Goal: Information Seeking & Learning: Learn about a topic

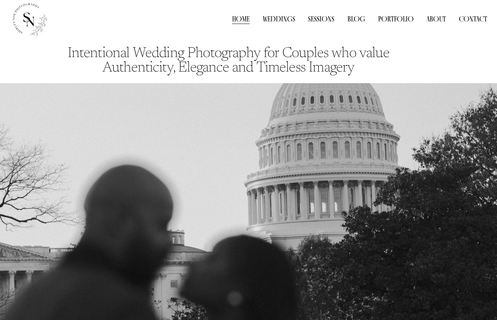
click at [434, 20] on link "About" at bounding box center [435, 19] width 19 height 10
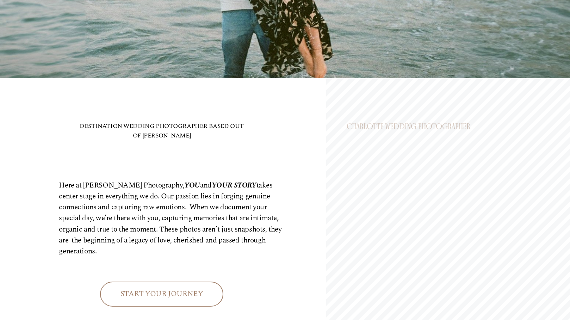
scroll to position [240, 0]
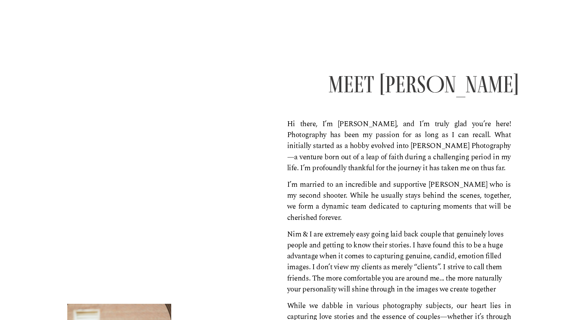
scroll to position [44, 0]
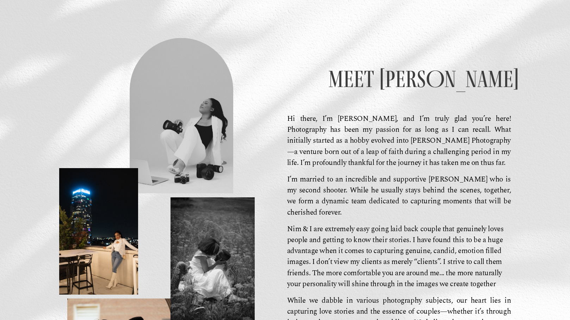
click at [423, 155] on p "Hi there, I’m [PERSON_NAME], and I’m truly glad you’re here! Photography has be…" at bounding box center [399, 141] width 224 height 55
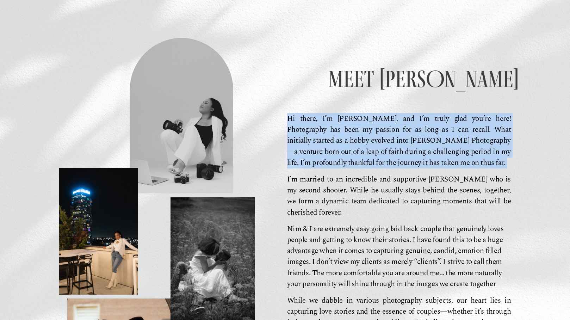
click at [423, 155] on p "Hi there, I’m [PERSON_NAME], and I’m truly glad you’re here! Photography has be…" at bounding box center [399, 141] width 224 height 55
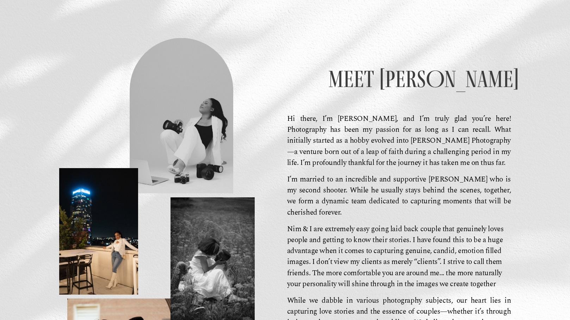
click at [408, 176] on p "I’m married to an incredible and supportive [PERSON_NAME] who is my second shoo…" at bounding box center [399, 196] width 224 height 44
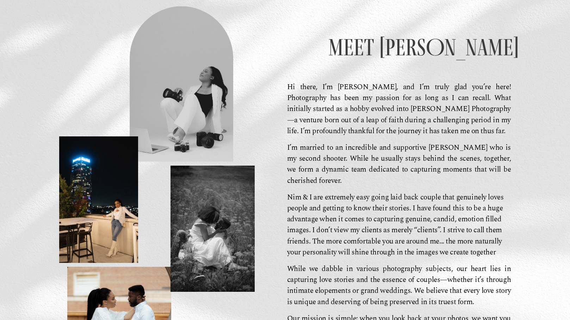
scroll to position [77, 0]
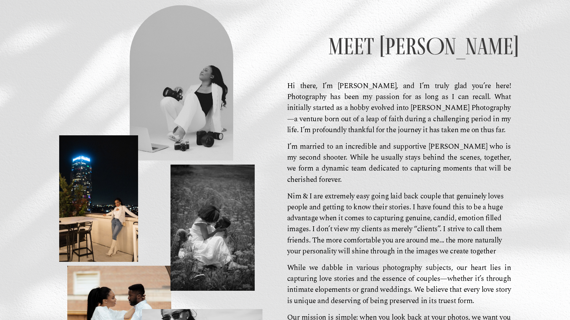
click at [408, 176] on p "I’m married to an incredible and supportive [PERSON_NAME] who is my second shoo…" at bounding box center [399, 163] width 224 height 44
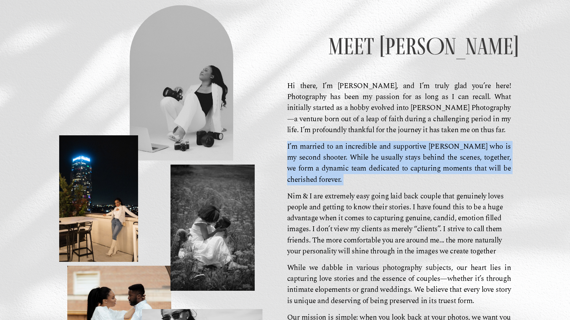
click at [408, 176] on p "I’m married to an incredible and supportive [PERSON_NAME] who is my second shoo…" at bounding box center [399, 163] width 224 height 44
click at [421, 169] on p "I’m married to an incredible and supportive [PERSON_NAME] who is my second shoo…" at bounding box center [399, 163] width 224 height 44
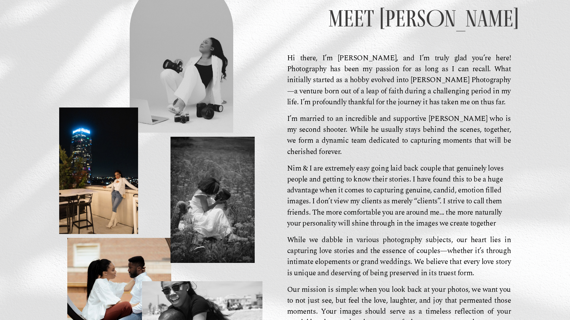
scroll to position [107, 0]
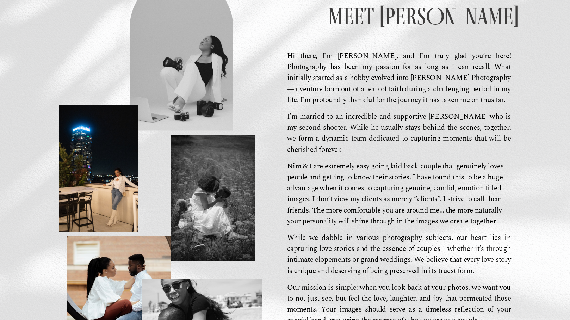
click at [414, 163] on p "Nim & I are extremely easy going laid back couple that genuinely loves people a…" at bounding box center [399, 194] width 224 height 66
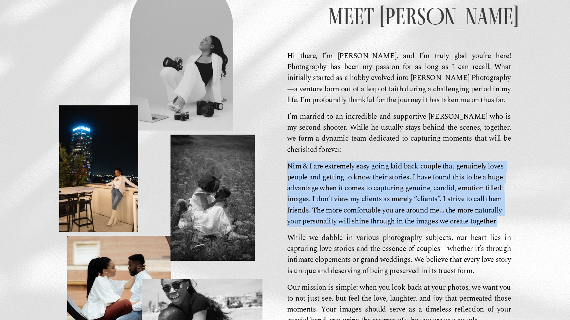
click at [414, 163] on p "Nim & I are extremely easy going laid back couple that genuinely loves people a…" at bounding box center [399, 194] width 224 height 66
click at [413, 176] on p "Nim & I are extremely easy going laid back couple that genuinely loves people a…" at bounding box center [399, 194] width 224 height 66
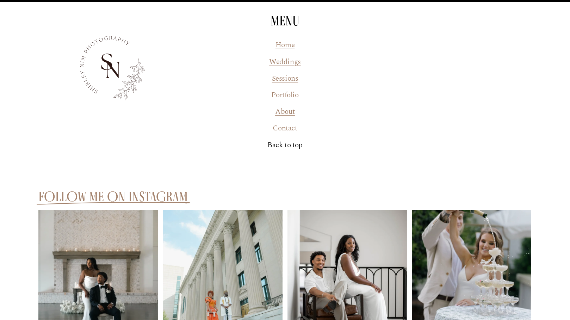
scroll to position [1778, 0]
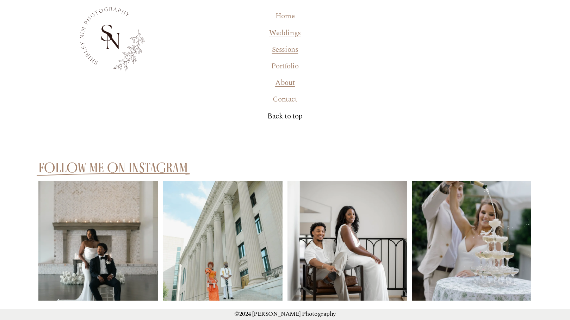
click at [287, 61] on link "Portfolio" at bounding box center [284, 66] width 27 height 11
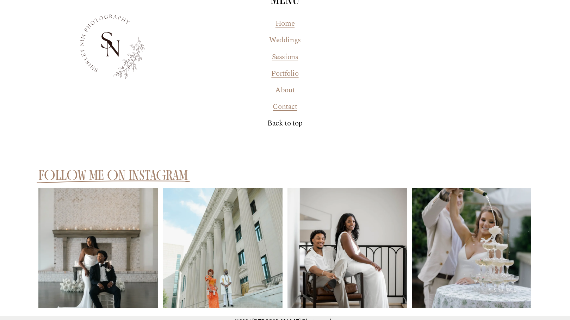
scroll to position [873, 0]
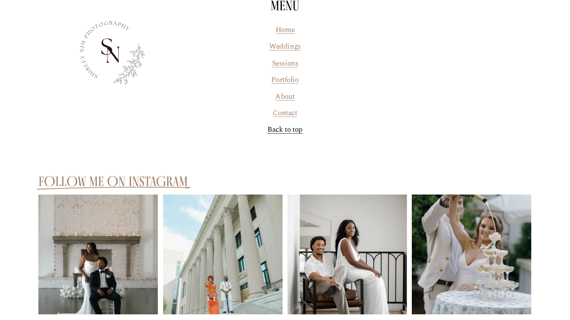
click at [293, 48] on link "Weddings" at bounding box center [285, 46] width 32 height 11
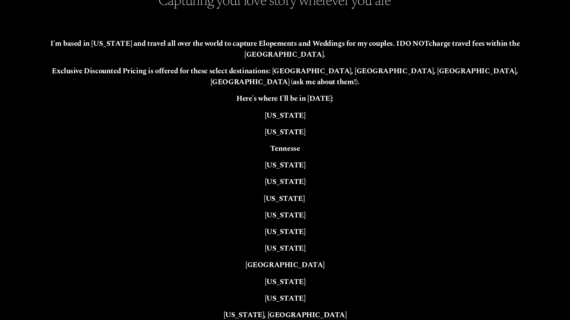
scroll to position [1390, 0]
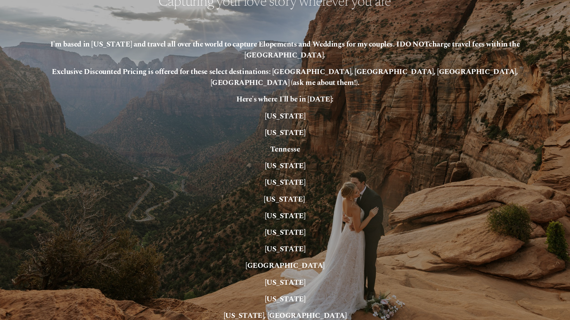
click at [287, 210] on strong "California" at bounding box center [285, 215] width 41 height 11
click at [334, 211] on p "California" at bounding box center [285, 216] width 494 height 11
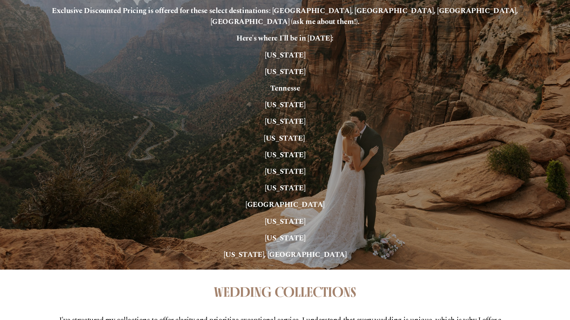
scroll to position [1431, 0]
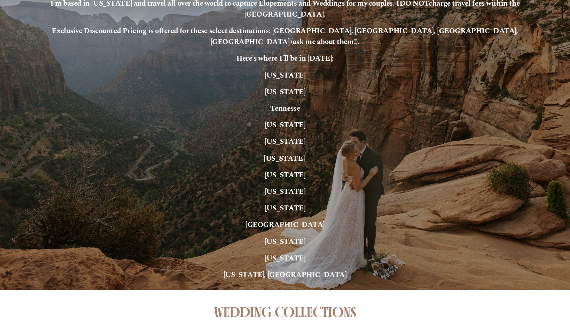
click at [292, 170] on strong "California" at bounding box center [285, 175] width 41 height 11
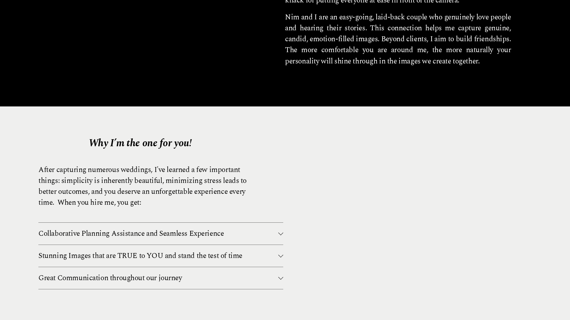
scroll to position [782, 0]
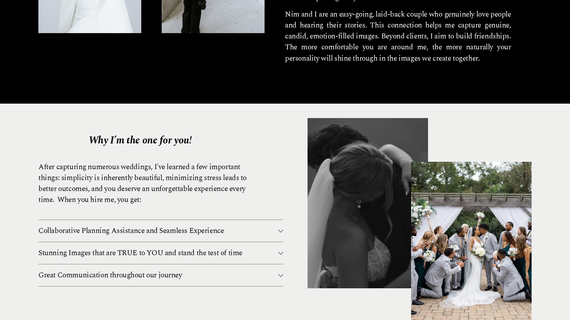
click at [270, 251] on span "Stunning Images that are TRUE to YOU and stand the test of time" at bounding box center [158, 252] width 240 height 11
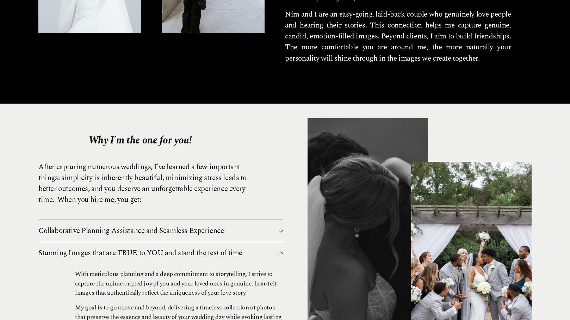
click at [268, 231] on span "Collaborative Planning Assistance and Seamless Experience" at bounding box center [158, 230] width 240 height 11
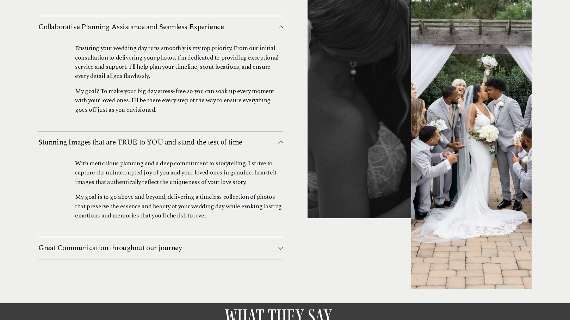
scroll to position [993, 0]
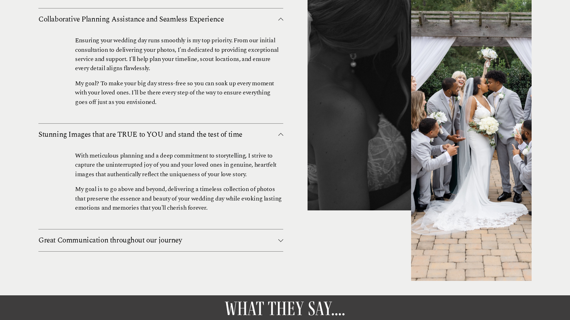
click at [265, 236] on span "Great Communication throughout our journey" at bounding box center [158, 240] width 240 height 11
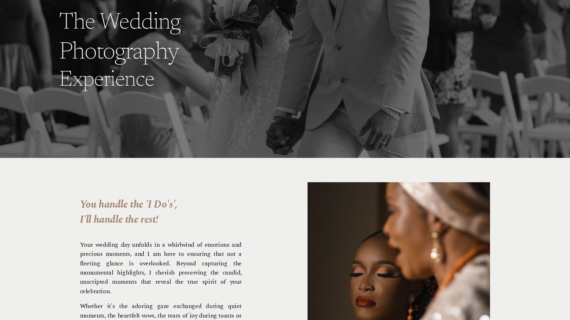
scroll to position [0, 0]
